Goal: Transaction & Acquisition: Purchase product/service

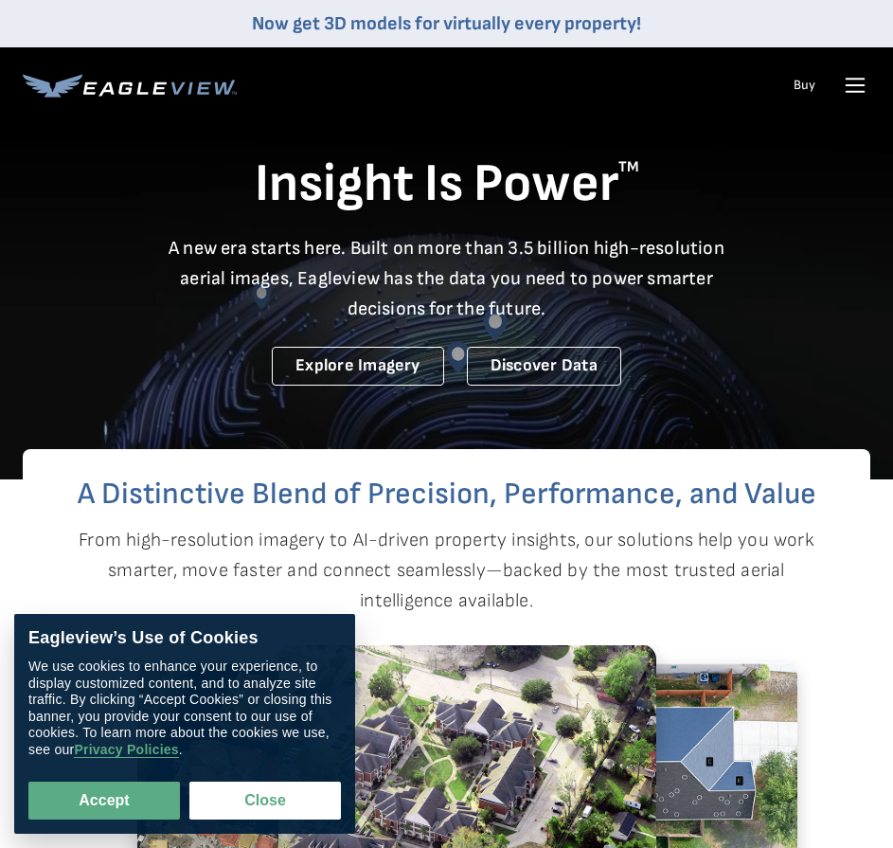
click at [797, 82] on link "Buy" at bounding box center [805, 85] width 22 height 17
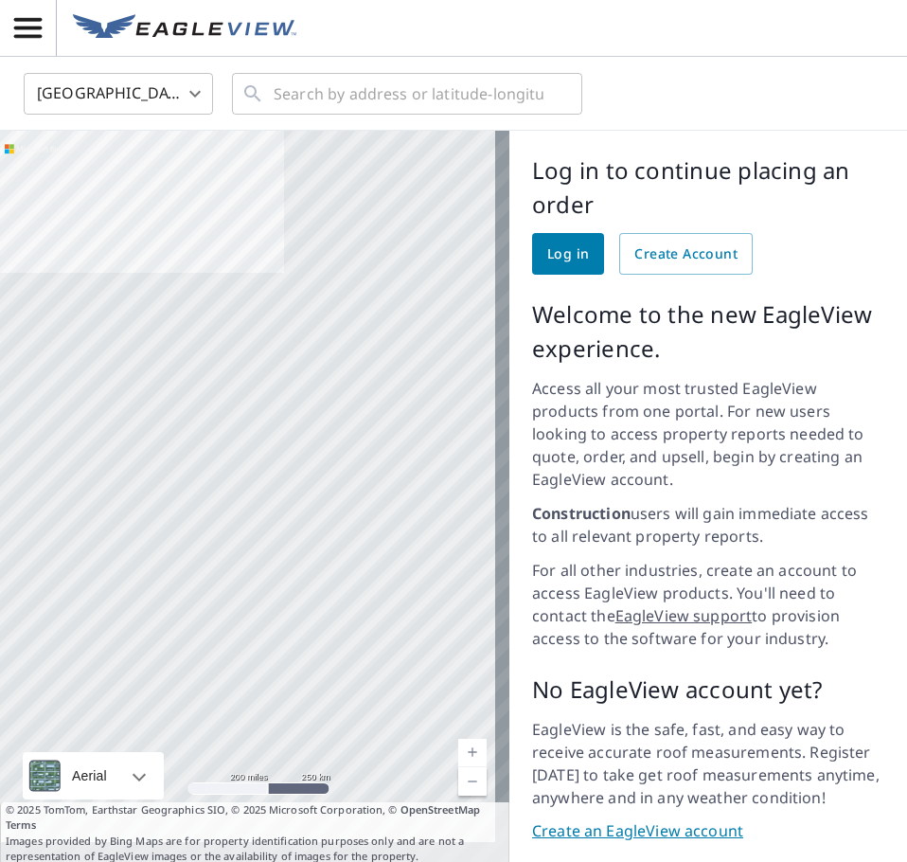
click at [554, 254] on span "Log in" at bounding box center [568, 254] width 42 height 24
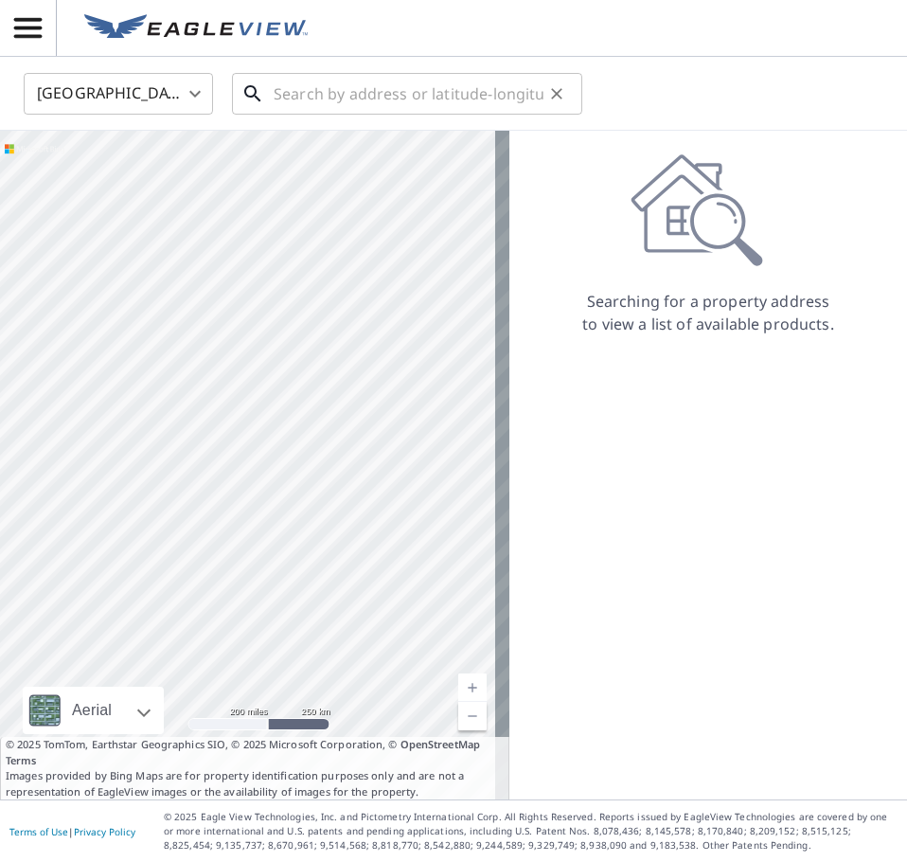
click at [312, 99] on input "text" at bounding box center [409, 93] width 270 height 53
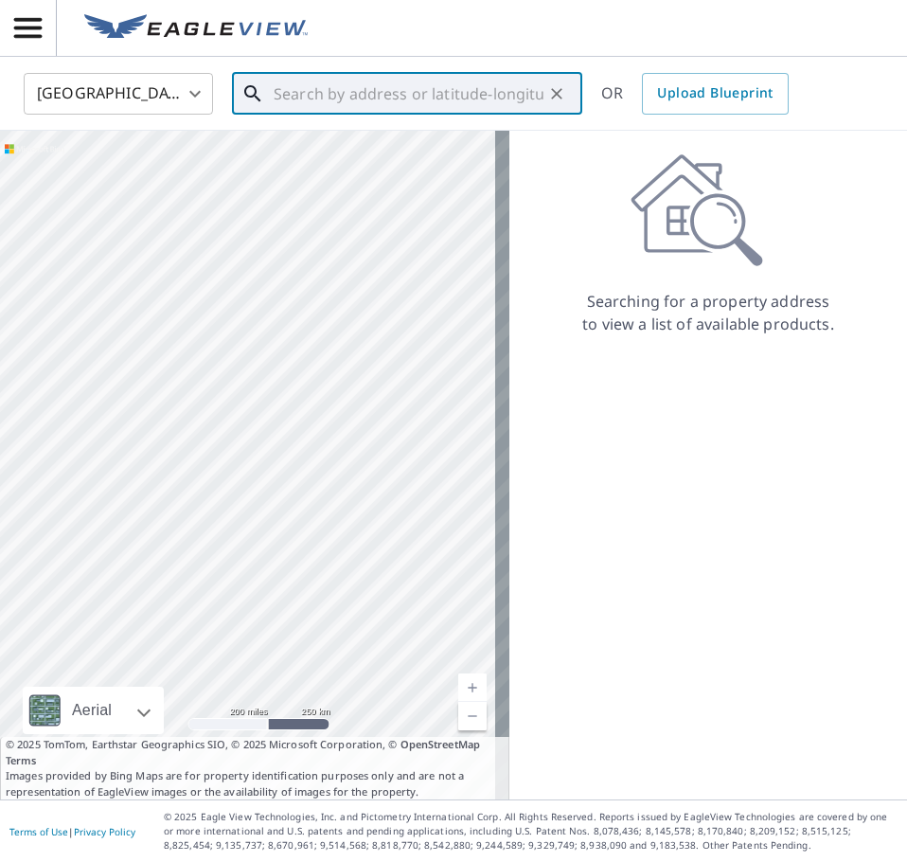
paste input "4636 Marthas Ridge Drive Charlotte, NC 28212"
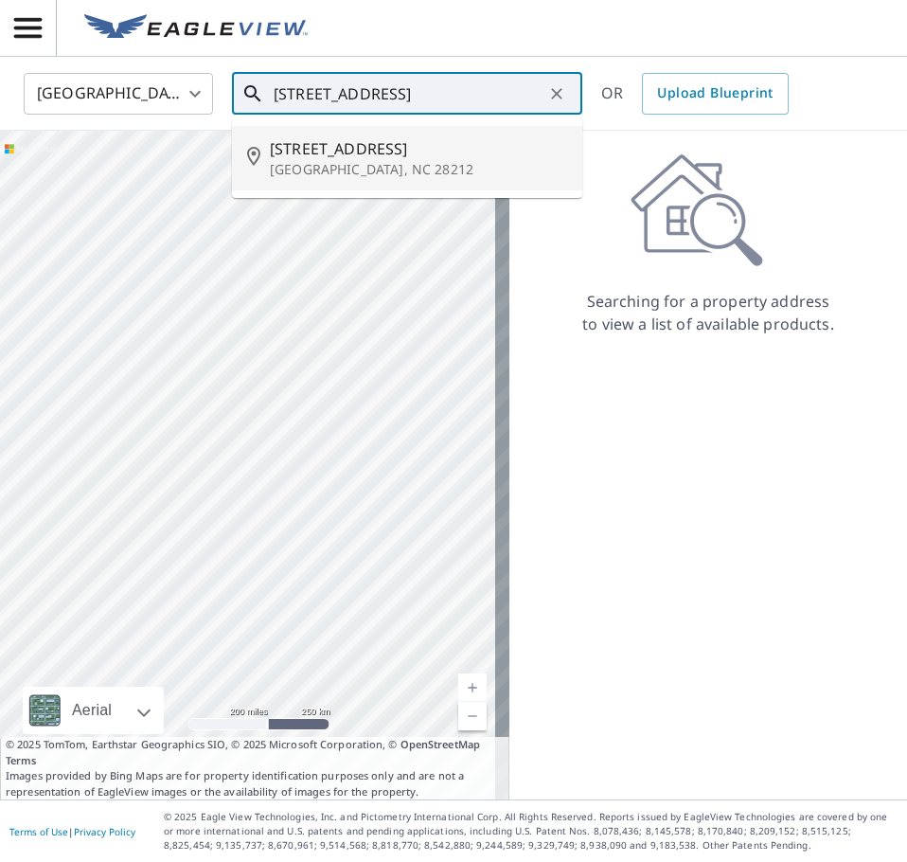
click at [407, 159] on span "4636 Marthas Ridge Dr" at bounding box center [418, 148] width 297 height 23
type input "4636 Marthas Ridge Dr Charlotte, NC 28212"
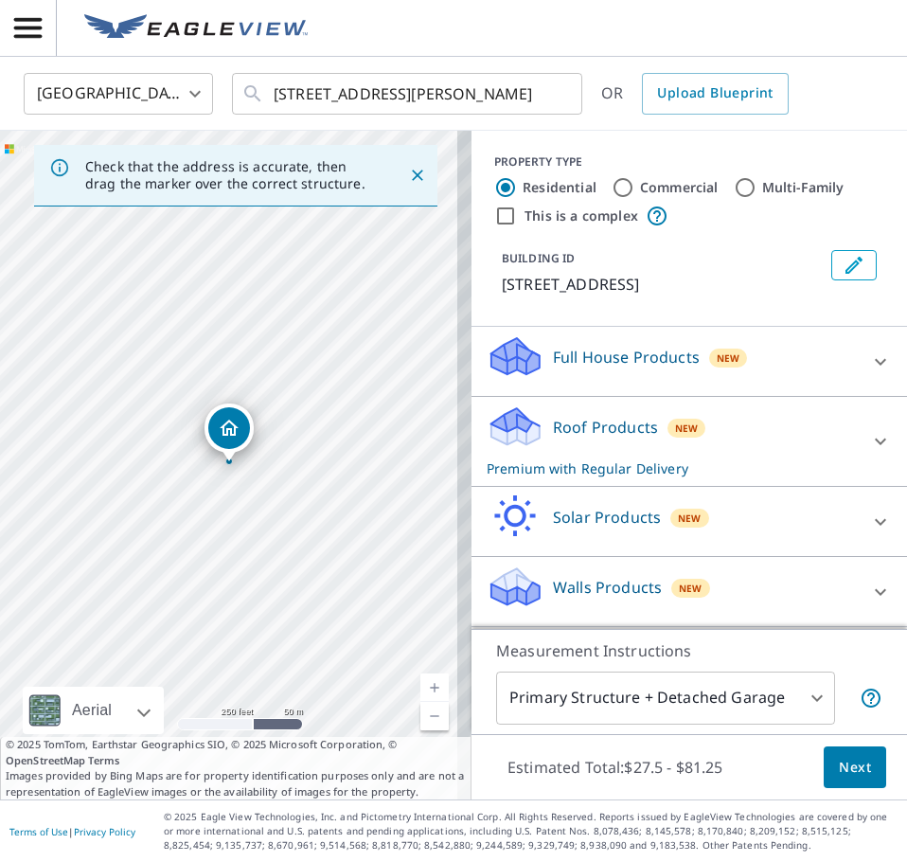
scroll to position [21, 0]
click at [556, 605] on div "Walls Products New" at bounding box center [672, 591] width 371 height 54
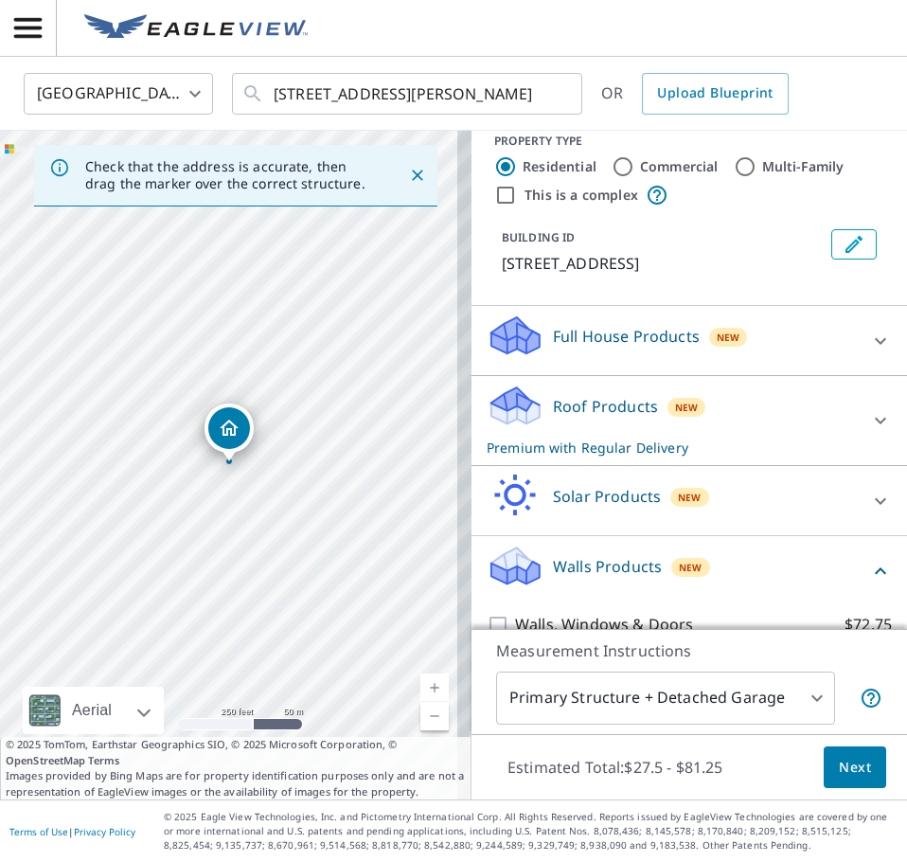
scroll to position [128, 0]
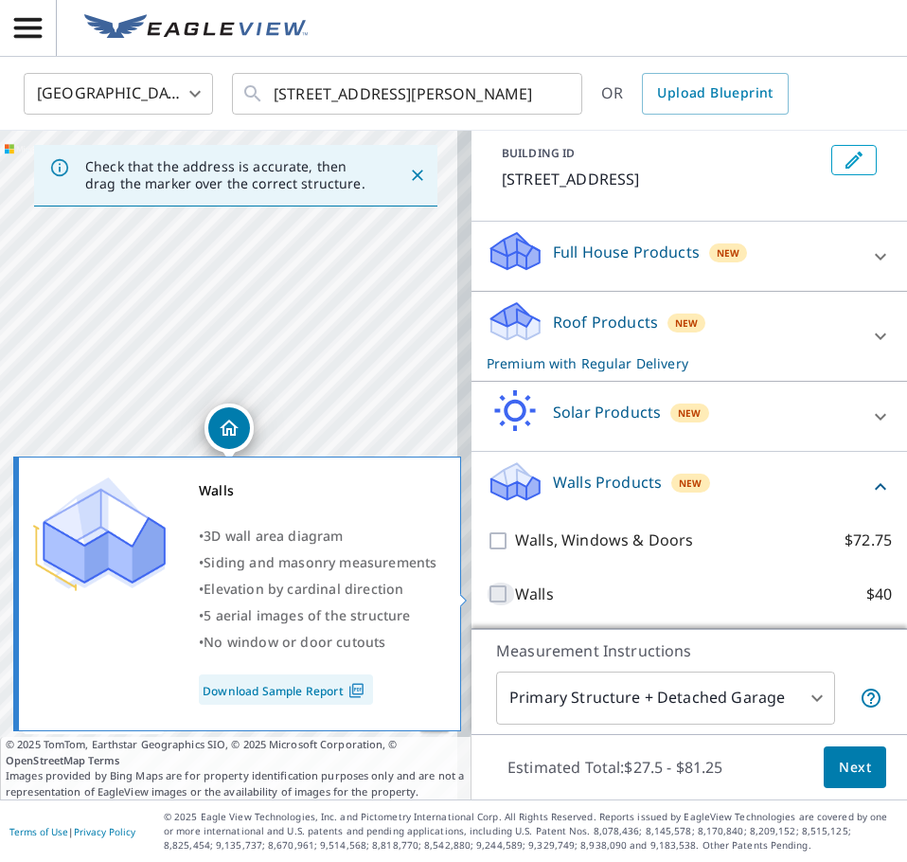
click at [487, 592] on input "Walls $40" at bounding box center [501, 593] width 28 height 23
checkbox input "true"
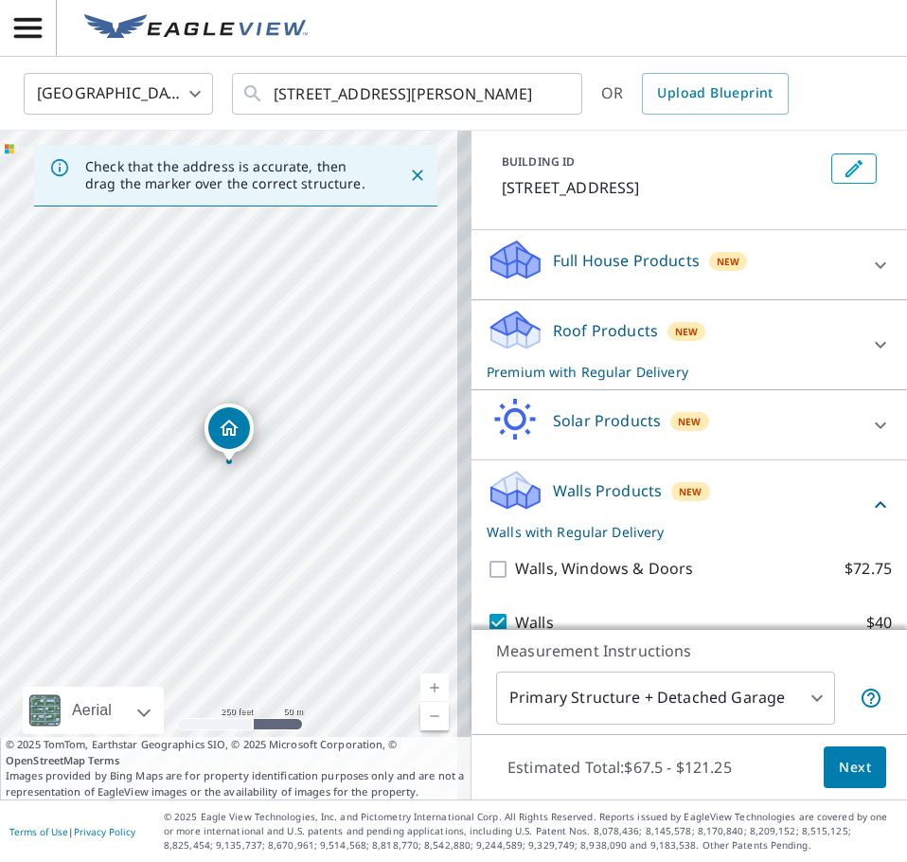
scroll to position [189, 0]
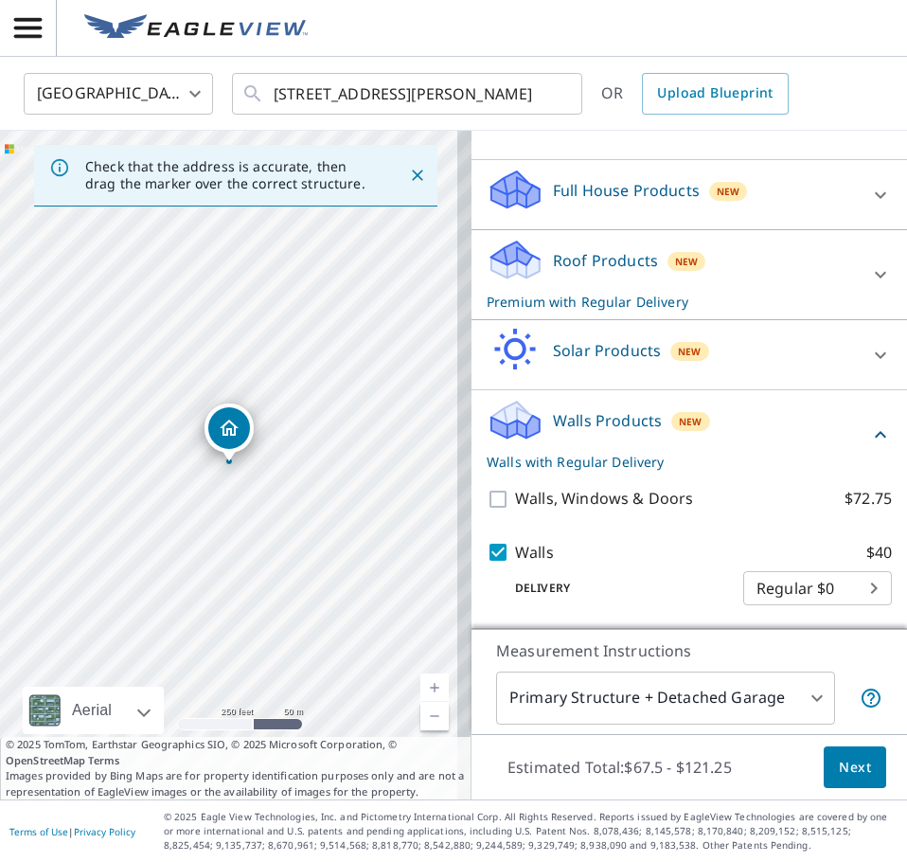
click at [839, 766] on span "Next" at bounding box center [855, 768] width 32 height 24
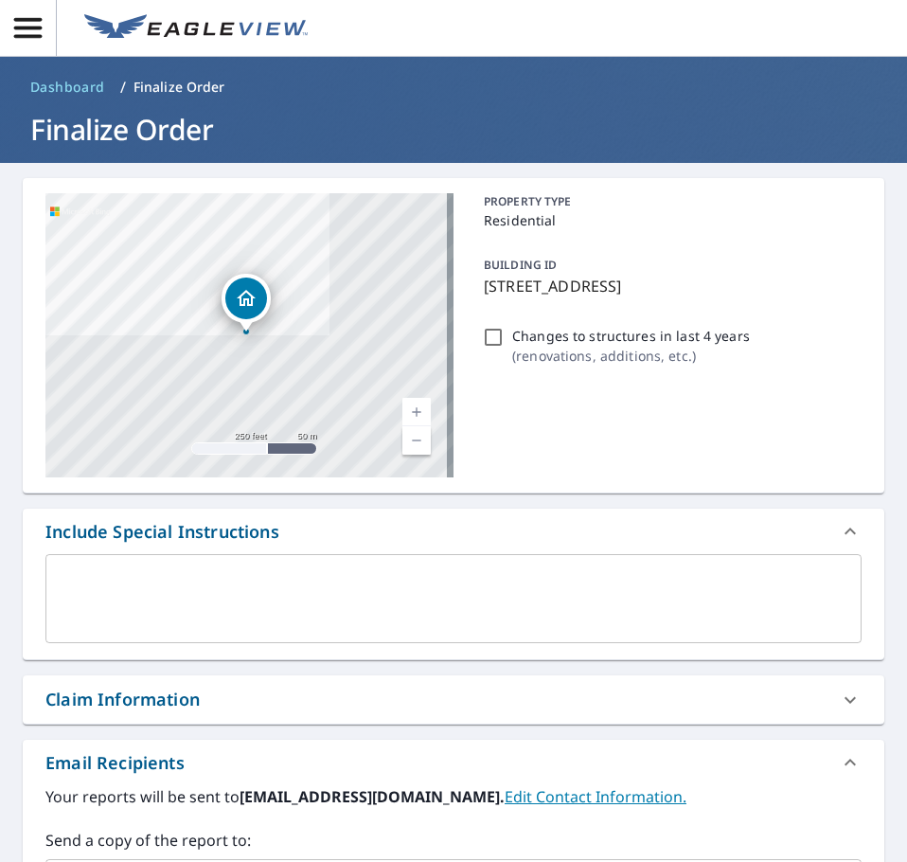
click at [488, 337] on input "Changes to structures in last 4 years ( renovations, additions, etc. )" at bounding box center [493, 337] width 23 height 23
checkbox input "true"
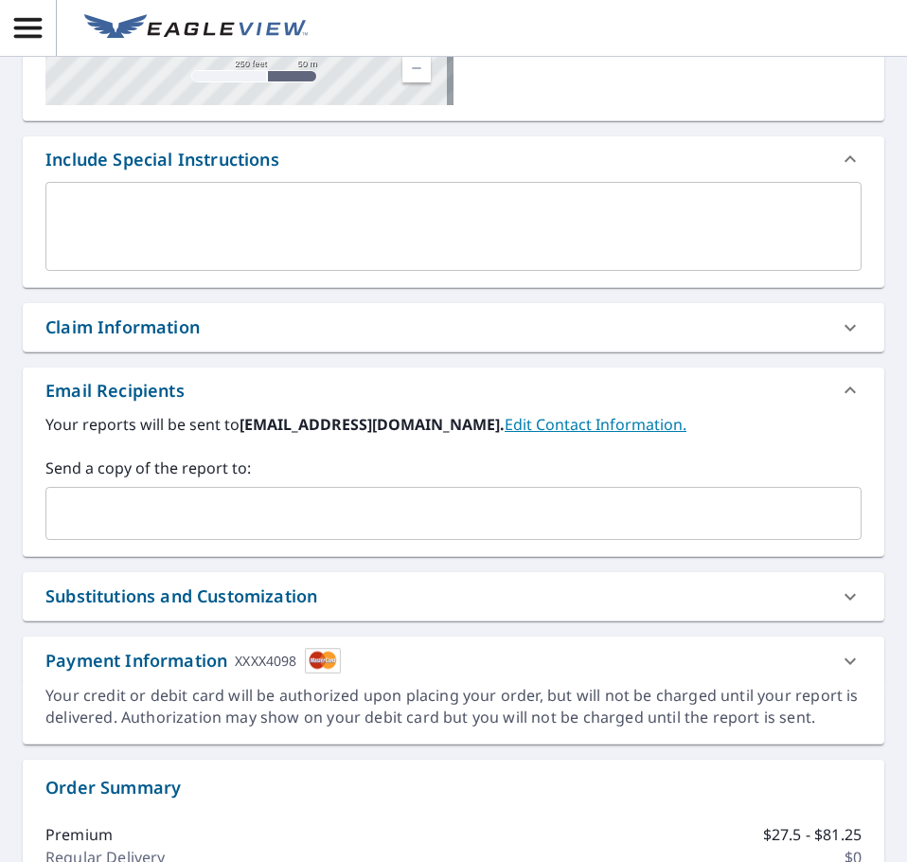
scroll to position [379, 0]
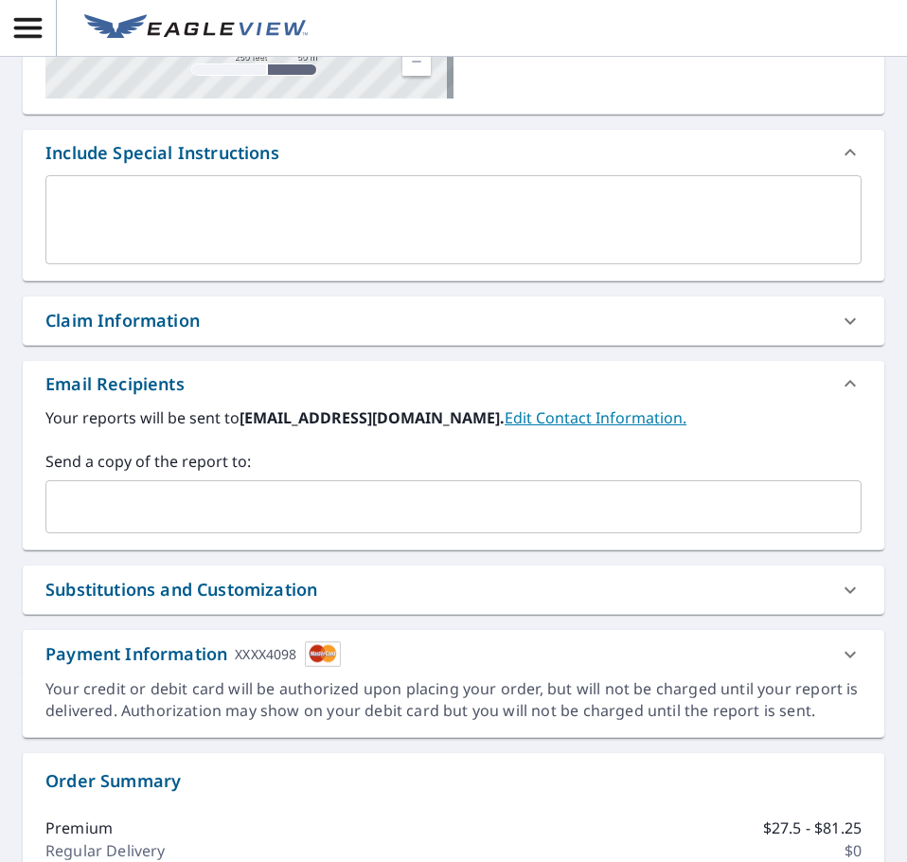
click at [160, 501] on input "text" at bounding box center [439, 507] width 771 height 36
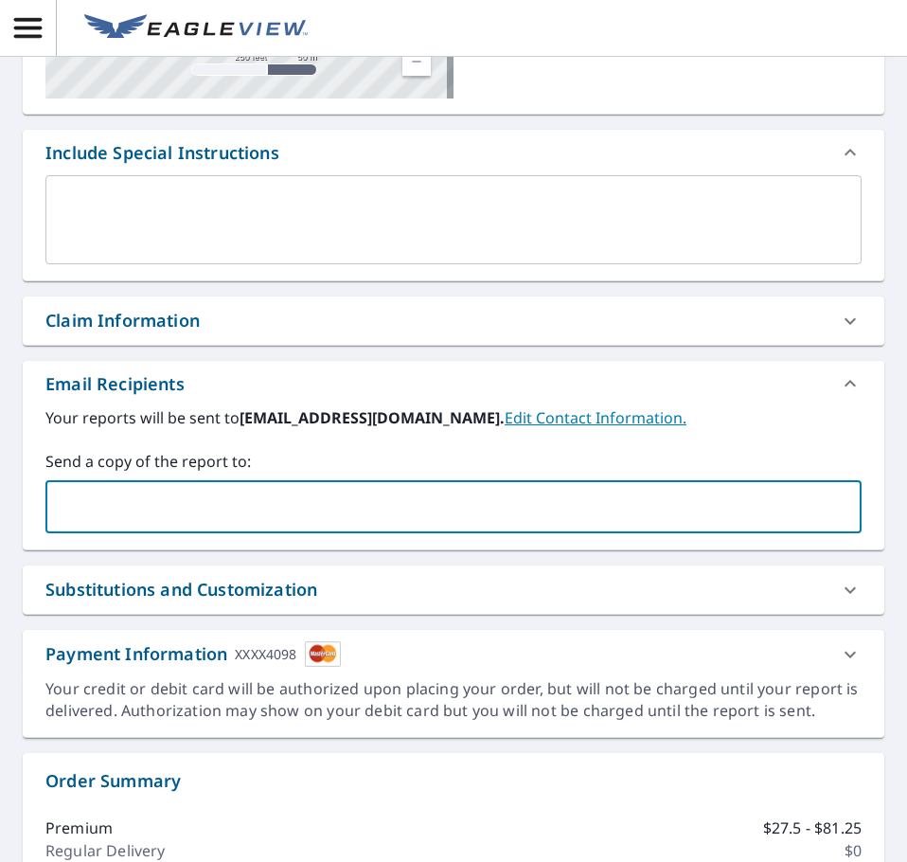
type input "americaneagle0724@gmail.com"
click at [155, 330] on div "Claim Information" at bounding box center [122, 321] width 154 height 26
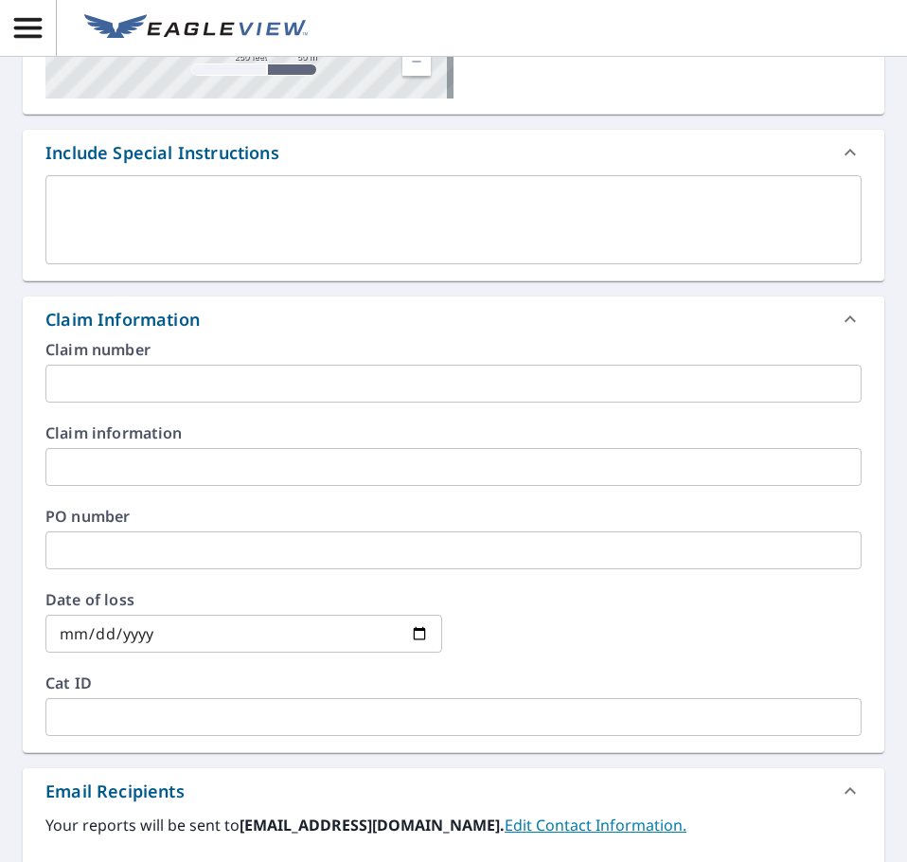
click at [142, 393] on input "text" at bounding box center [453, 384] width 816 height 38
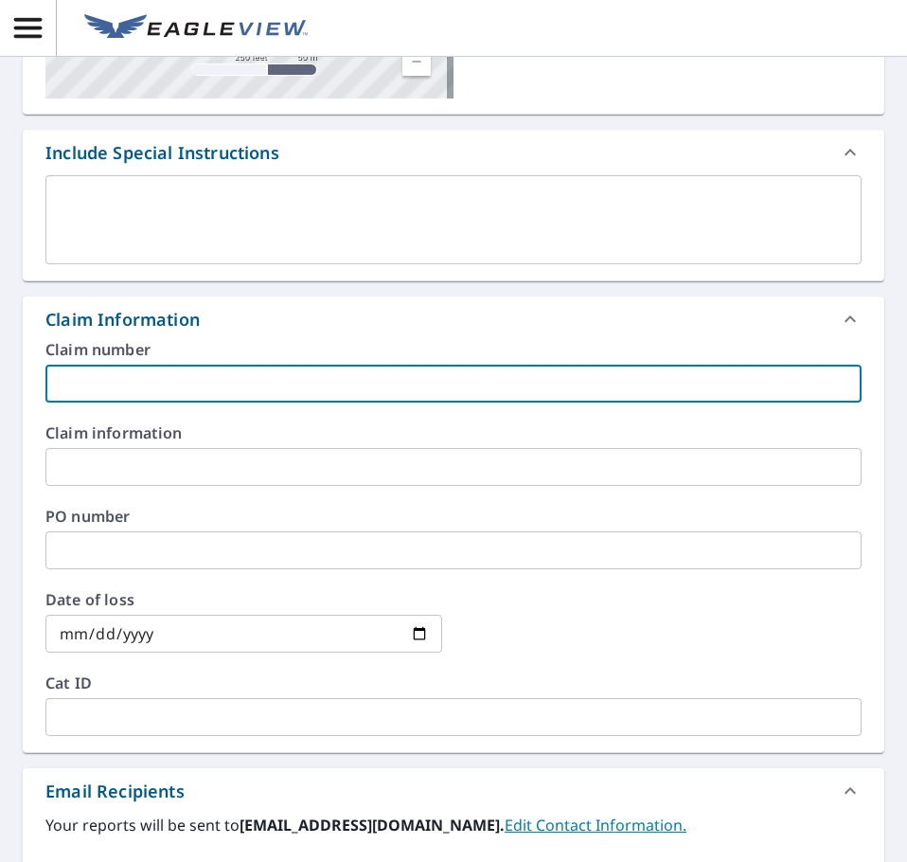
paste input "042503298-800"
type input "042503298-800"
click at [320, 360] on div "Claim number 042503298-800 ​" at bounding box center [453, 372] width 816 height 61
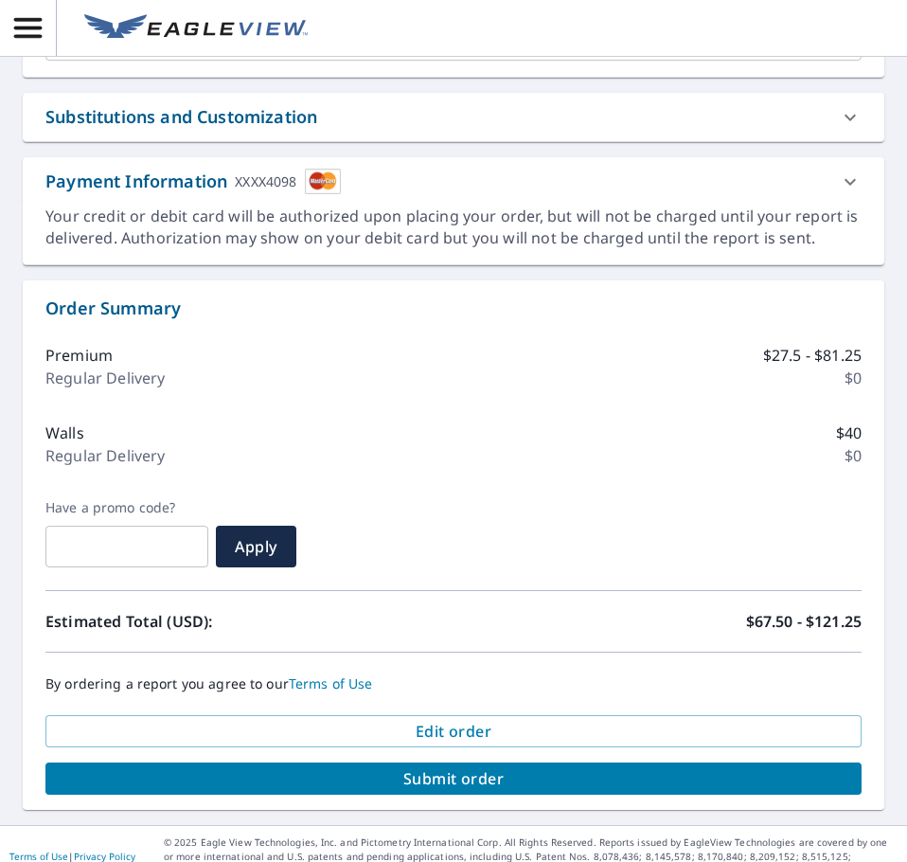
scroll to position [1284, 0]
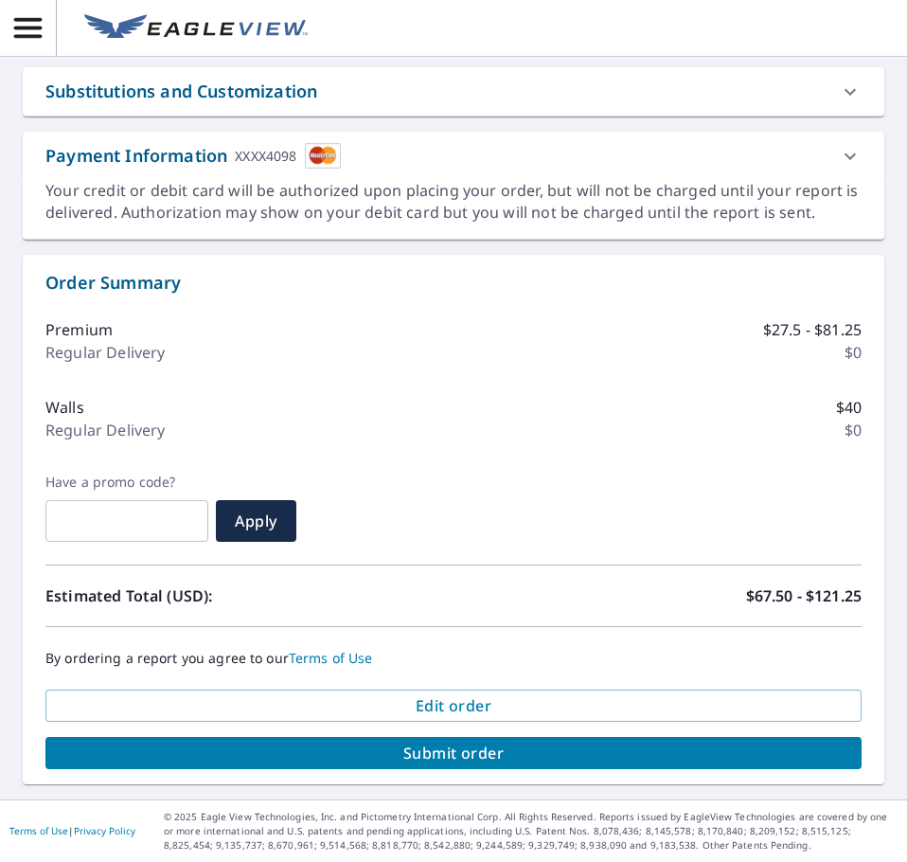
click at [430, 748] on span "Submit order" at bounding box center [454, 753] width 786 height 21
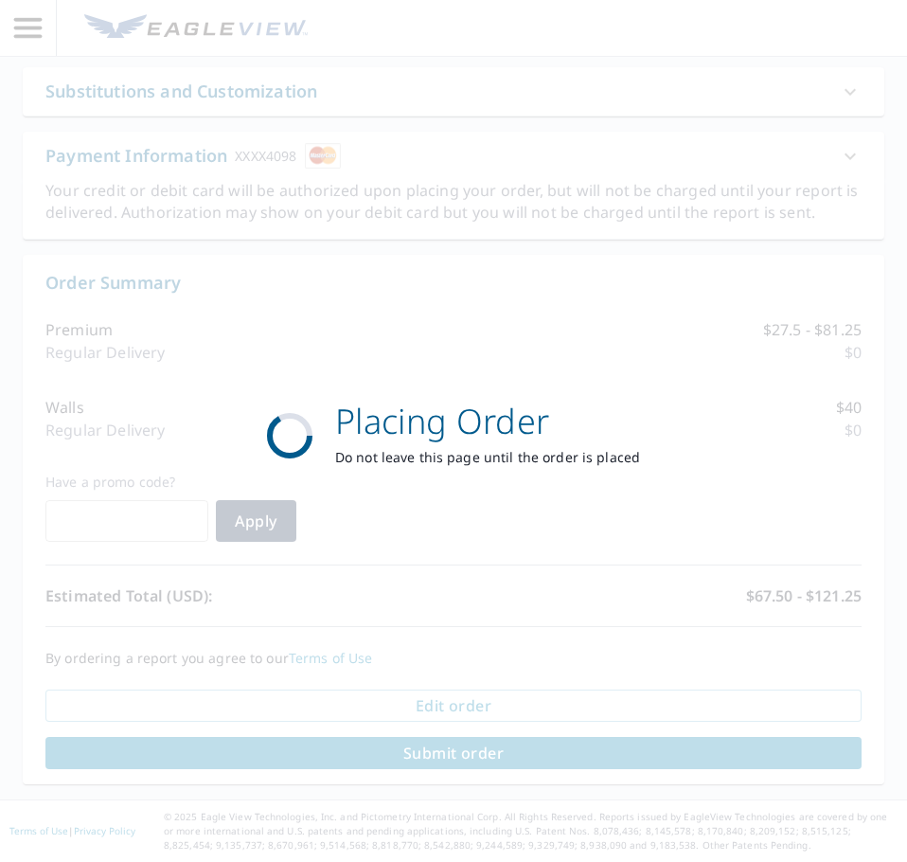
scroll to position [1144, 0]
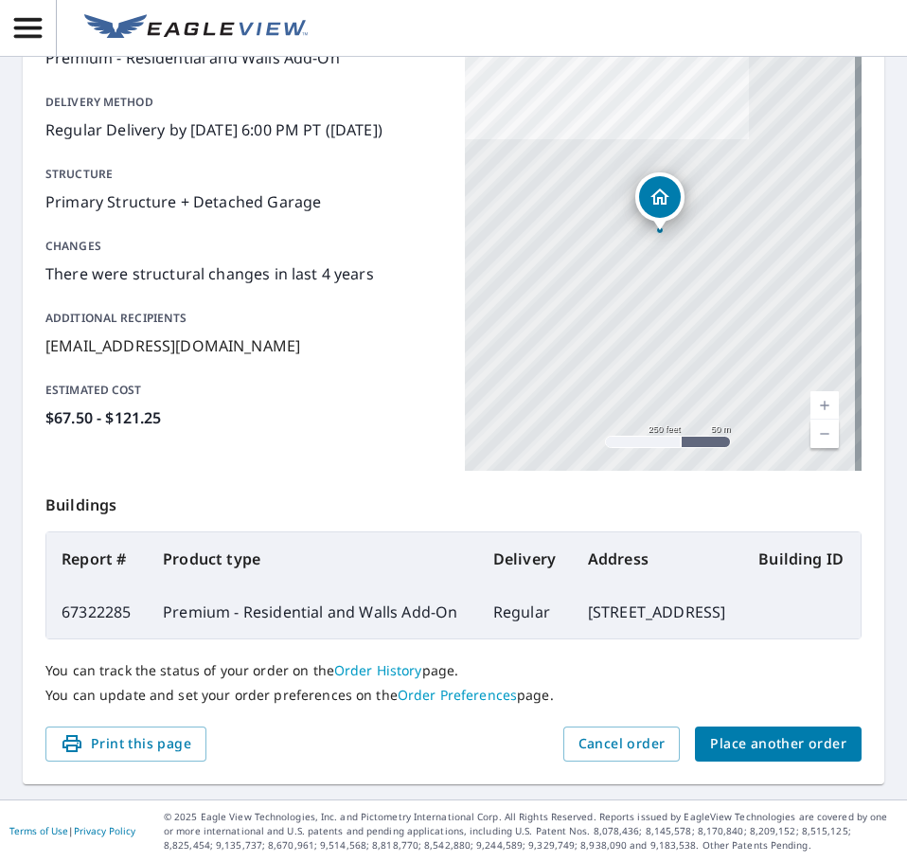
scroll to position [306, 0]
click at [118, 734] on span "Print this page" at bounding box center [126, 744] width 131 height 24
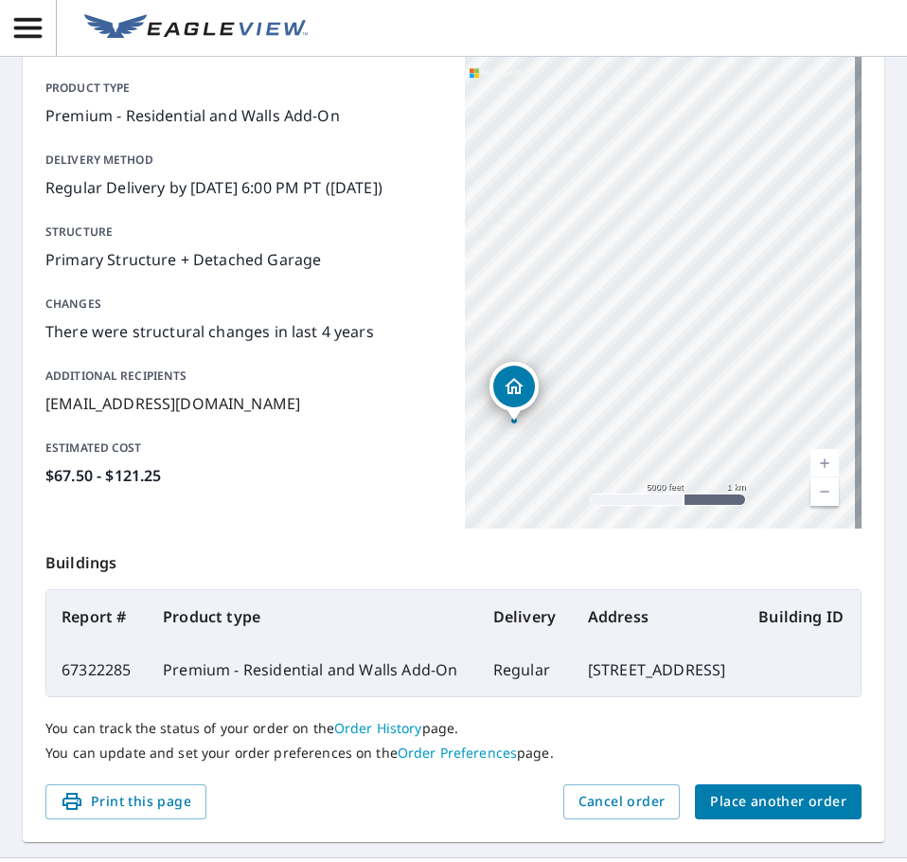
scroll to position [0, 0]
